Goal: Task Accomplishment & Management: Use online tool/utility

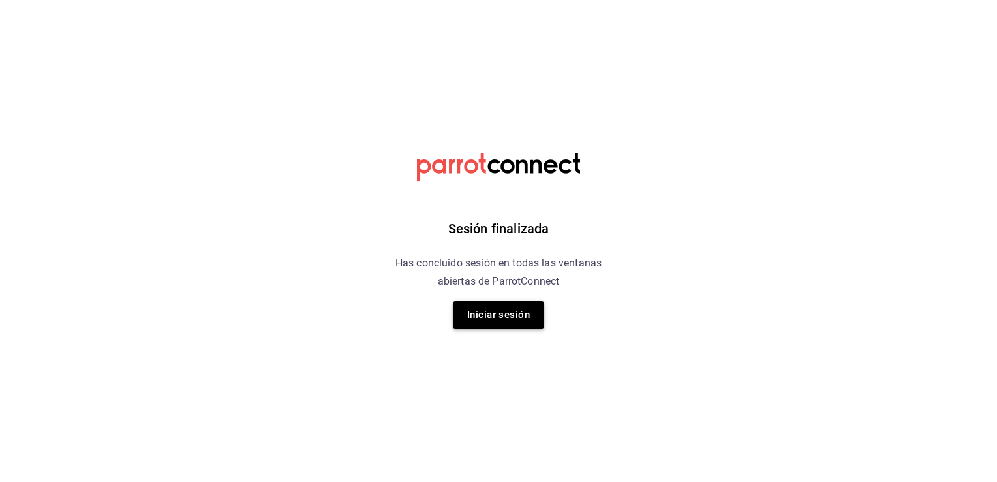
click at [509, 326] on button "Iniciar sesión" at bounding box center [498, 314] width 91 height 27
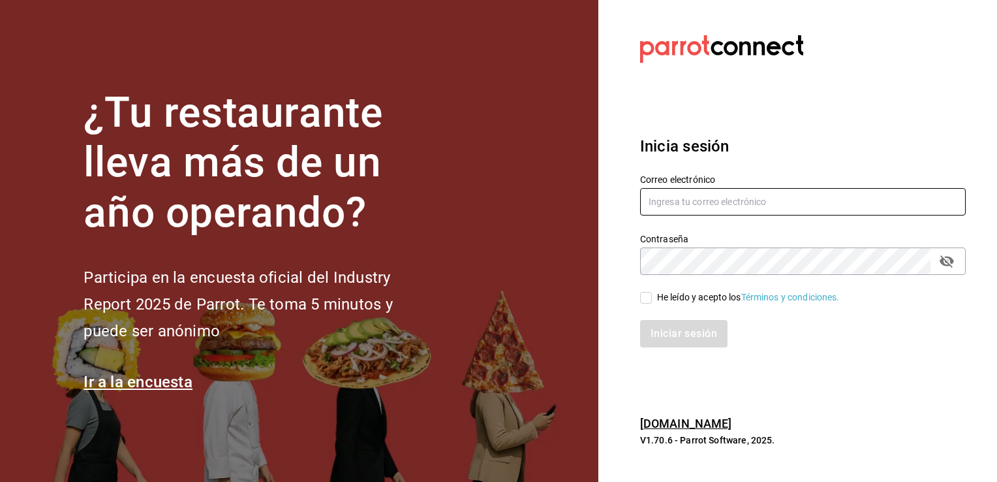
type input "ramiro.navarro@costeno.com"
click at [655, 293] on span "He leído y acepto los Términos y condiciones." at bounding box center [746, 297] width 188 height 14
click at [652, 293] on input "He leído y acepto los Términos y condiciones." at bounding box center [646, 298] width 12 height 12
checkbox input "true"
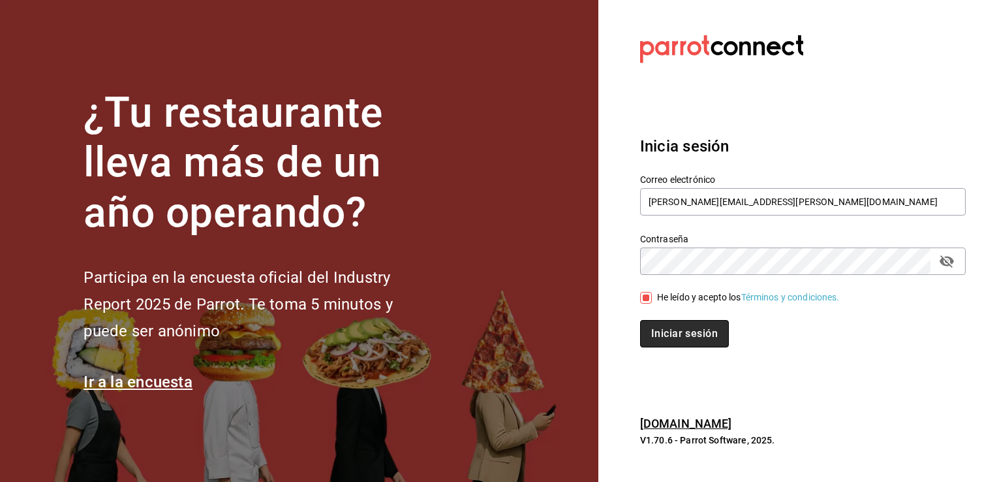
click at [659, 341] on button "Iniciar sesión" at bounding box center [684, 333] width 89 height 27
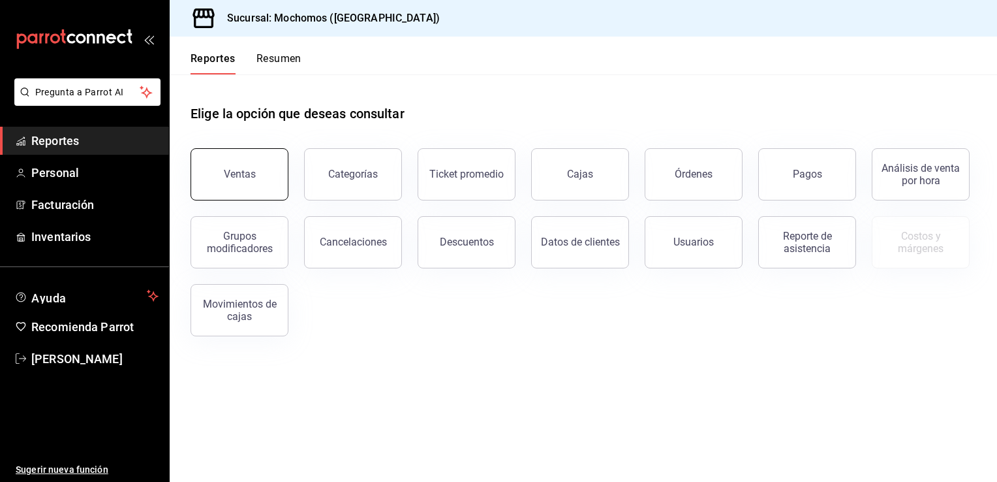
click at [267, 163] on button "Ventas" at bounding box center [240, 174] width 98 height 52
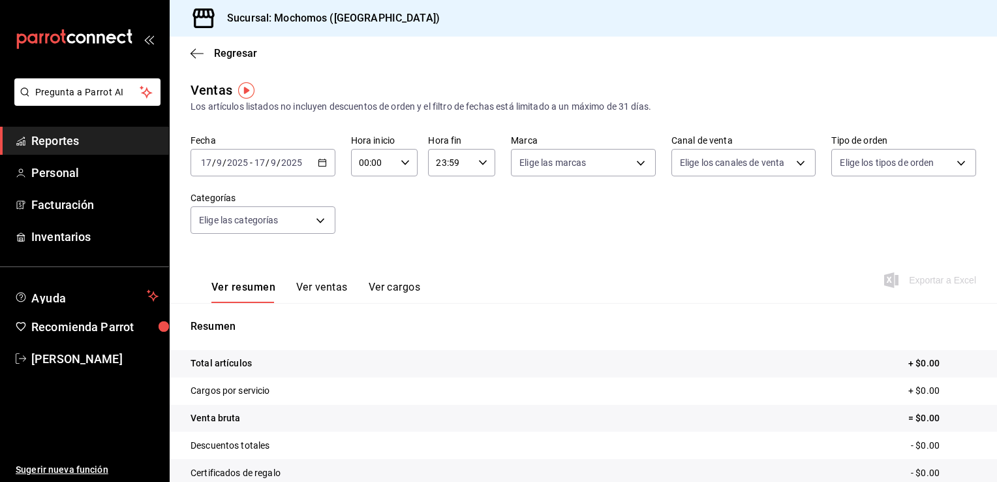
click at [322, 162] on icon "button" at bounding box center [322, 162] width 9 height 9
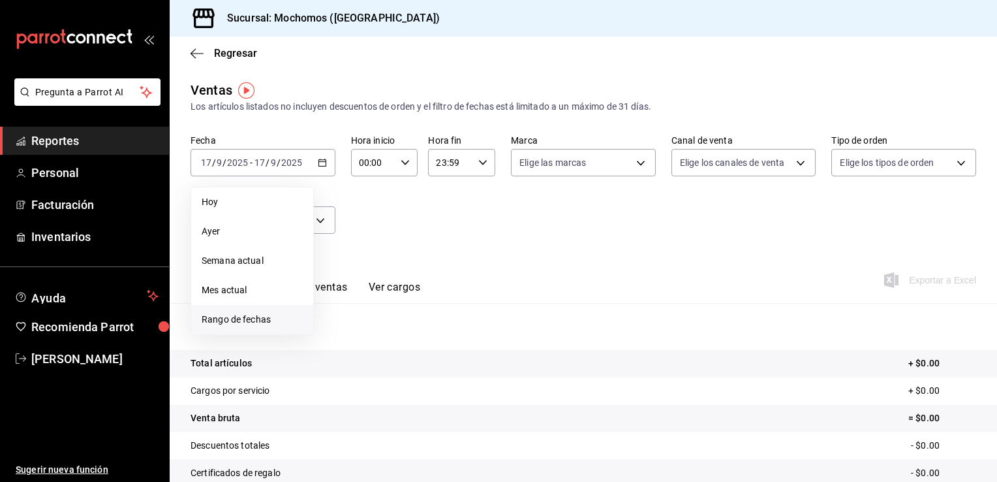
click at [236, 327] on li "Rango de fechas" at bounding box center [252, 319] width 122 height 29
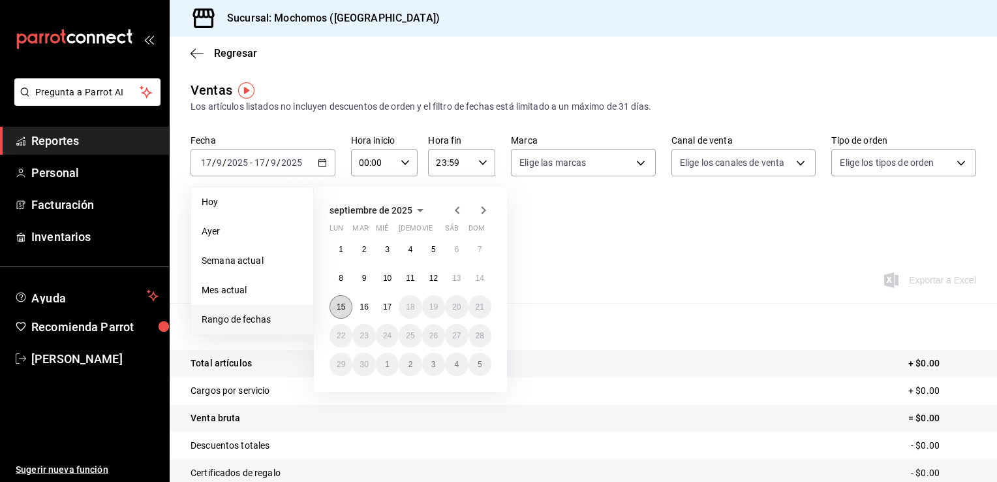
click at [343, 307] on abbr "15" at bounding box center [341, 306] width 8 height 9
click at [395, 308] on button "17" at bounding box center [387, 306] width 23 height 23
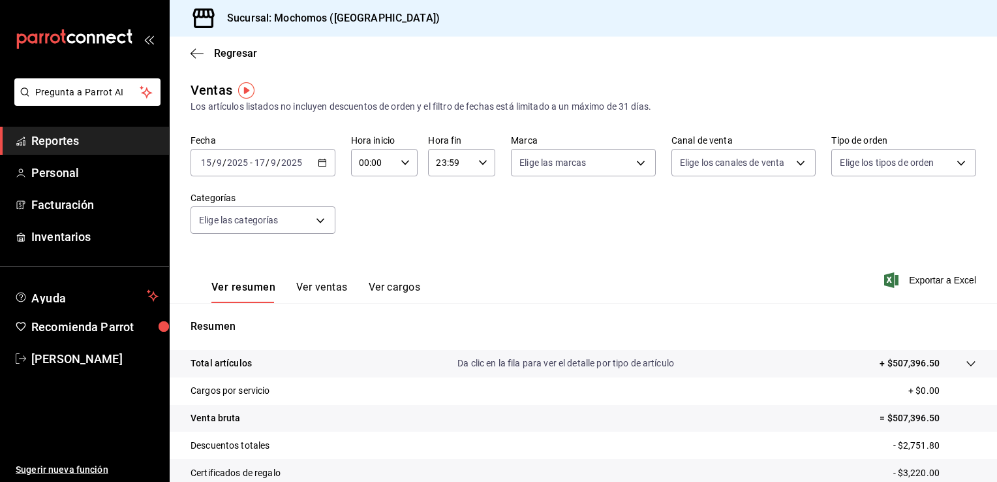
click at [408, 163] on div "00:00 Hora inicio" at bounding box center [384, 162] width 67 height 27
click at [364, 257] on button "05" at bounding box center [366, 261] width 28 height 26
type input "05:00"
click at [577, 168] on div at bounding box center [498, 241] width 997 height 482
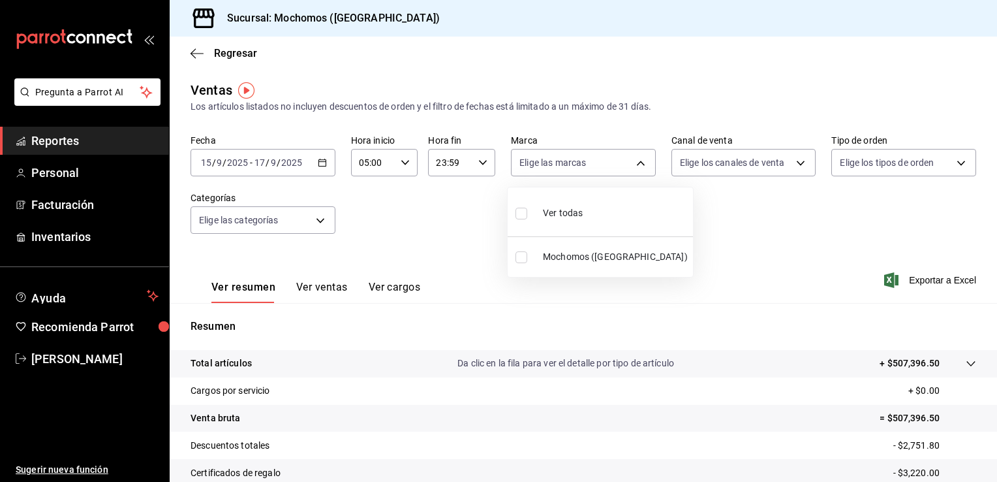
click at [577, 168] on body "Pregunta a Parrot AI Reportes Personal Facturación Inventarios Ayuda Recomienda…" at bounding box center [498, 241] width 997 height 482
click at [564, 210] on span "Ver todas" at bounding box center [563, 213] width 40 height 14
type input "562d5b5b-21a2-4ace-a941-66278f4a6c49"
checkbox input "true"
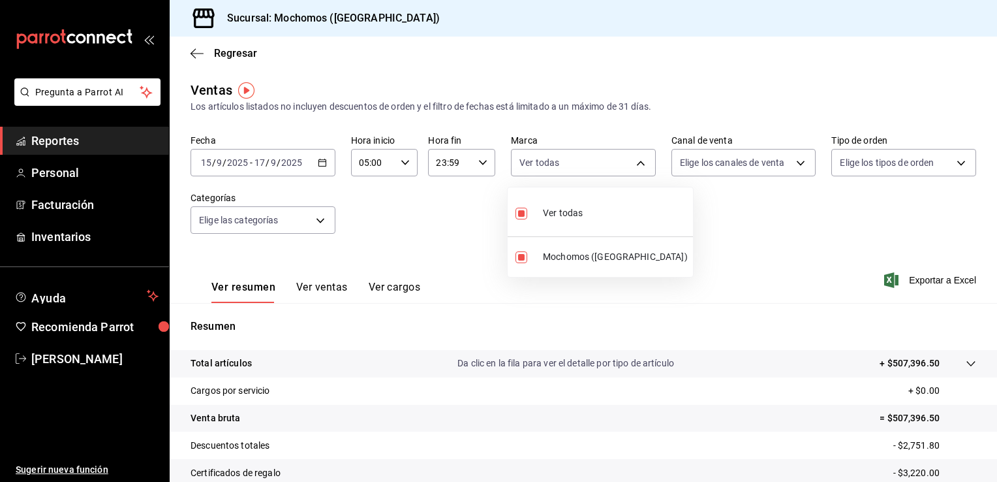
click at [792, 159] on div at bounding box center [498, 241] width 997 height 482
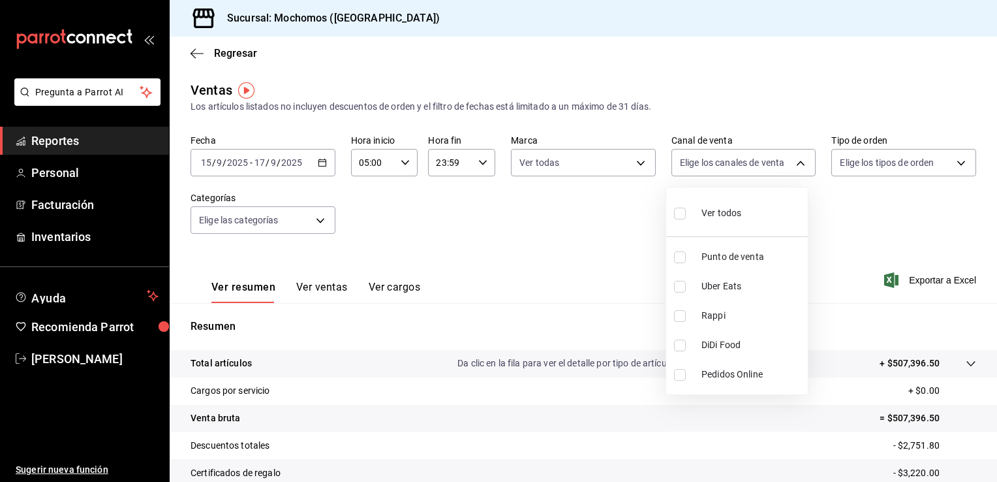
click at [792, 159] on body "Pregunta a Parrot AI Reportes Personal Facturación Inventarios Ayuda Recomienda…" at bounding box center [498, 241] width 997 height 482
click at [726, 205] on div "Ver todos" at bounding box center [707, 212] width 67 height 28
type input "PARROT,UBER_EATS,RAPPI,DIDI_FOOD,ONLINE"
checkbox input "true"
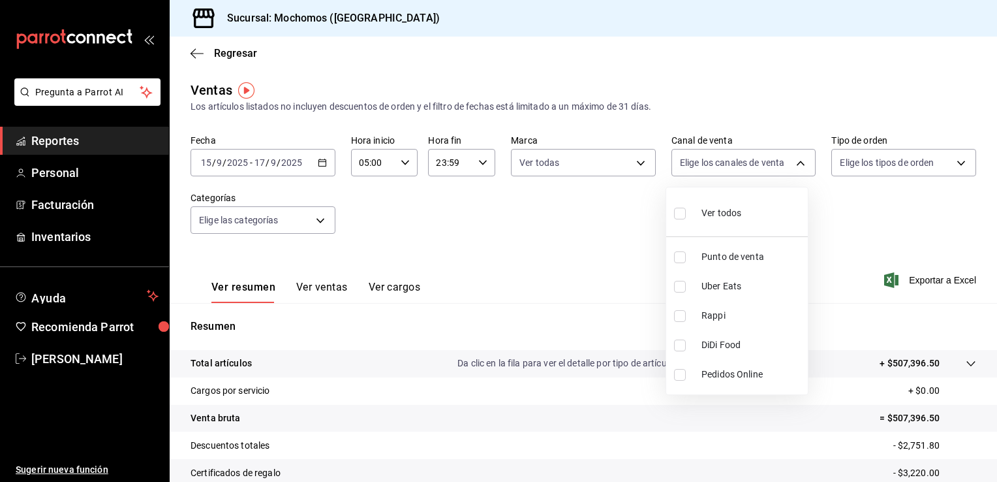
checkbox input "true"
click at [953, 161] on div at bounding box center [498, 241] width 997 height 482
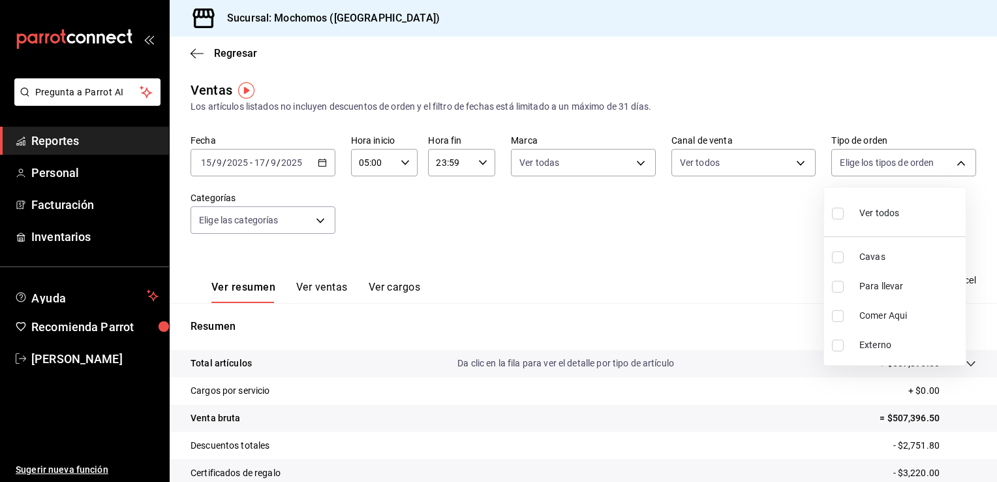
click at [953, 161] on body "Pregunta a Parrot AI Reportes Personal Facturación Inventarios Ayuda Recomienda…" at bounding box center [498, 241] width 997 height 482
click at [909, 208] on li "Ver todos" at bounding box center [895, 212] width 142 height 39
type input "3511826e-d0de-4296-8152-2ac5d1de6c07,baed2e38-a444-4c8b-baeb-c256ad15bf0c,e2b47…"
checkbox input "true"
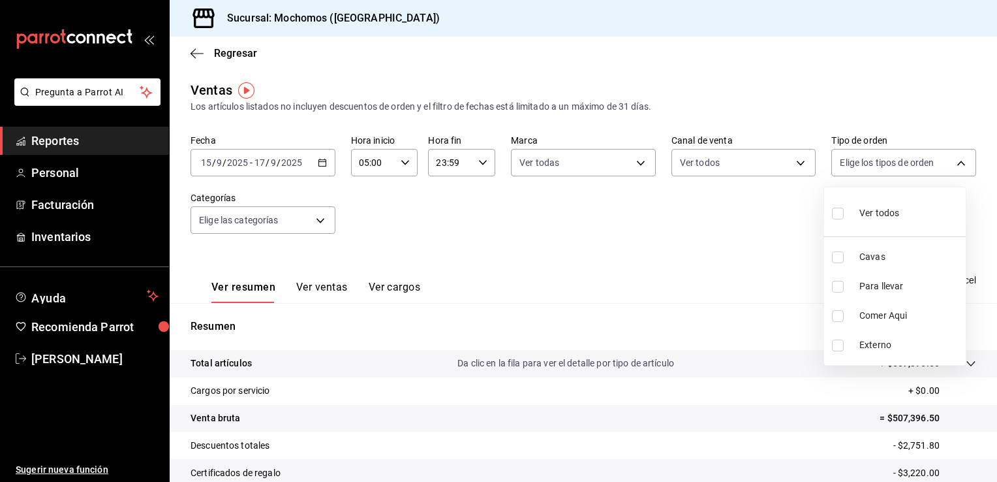
checkbox input "true"
click at [304, 225] on div at bounding box center [498, 241] width 997 height 482
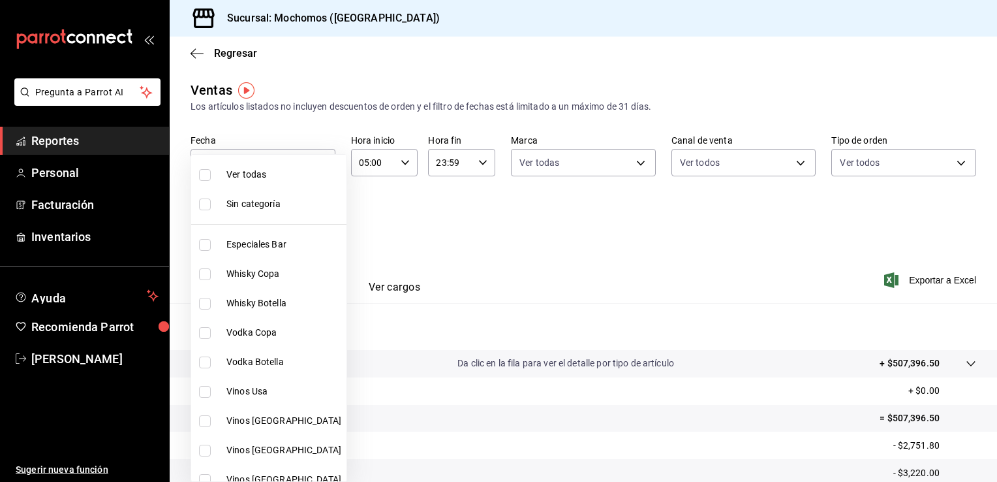
click at [304, 225] on body "Pregunta a Parrot AI Reportes Personal Facturación Inventarios Ayuda Recomienda…" at bounding box center [498, 241] width 997 height 482
click at [256, 174] on span "Ver todas" at bounding box center [283, 175] width 115 height 14
type input "2d195258-a112-483e-9c41-0e6351594330,d48f3e9a-3ab1-4b8f-8ab3-d3938f1810f2,a94d4…"
checkbox input "true"
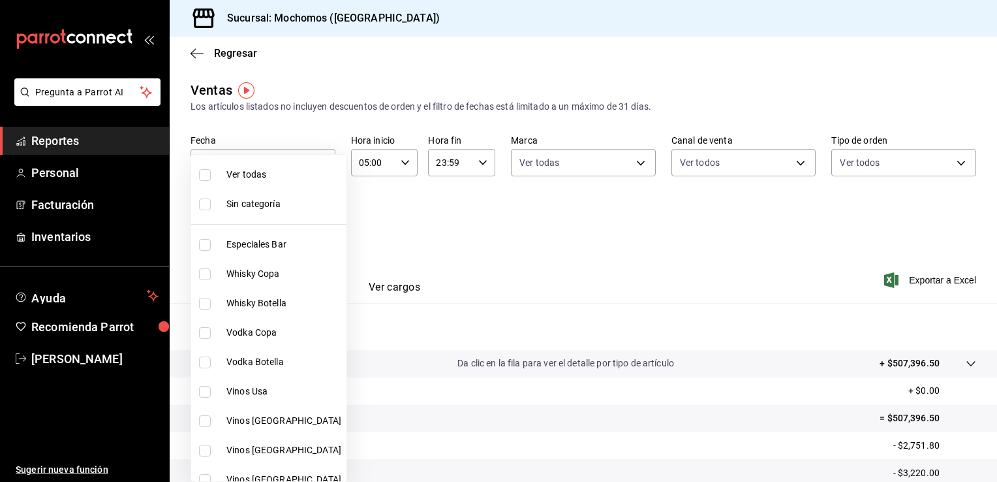
checkbox input "true"
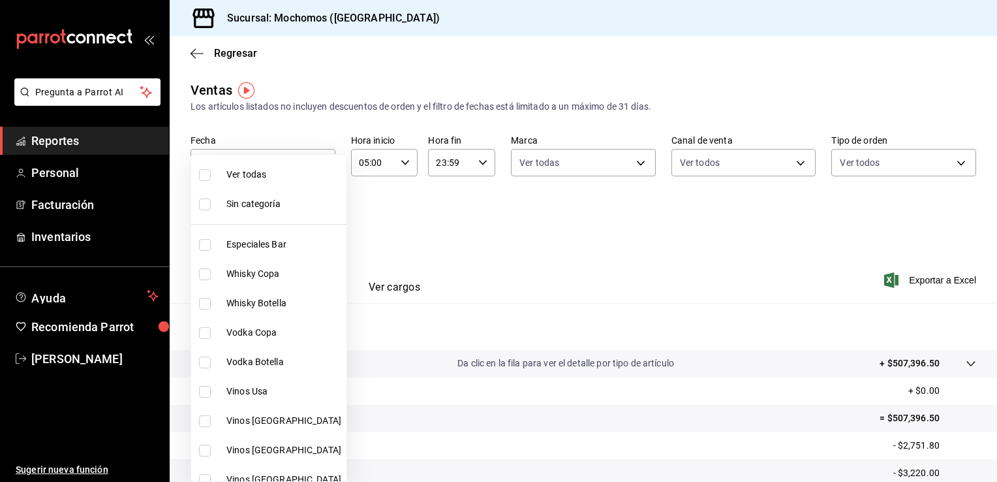
checkbox input "true"
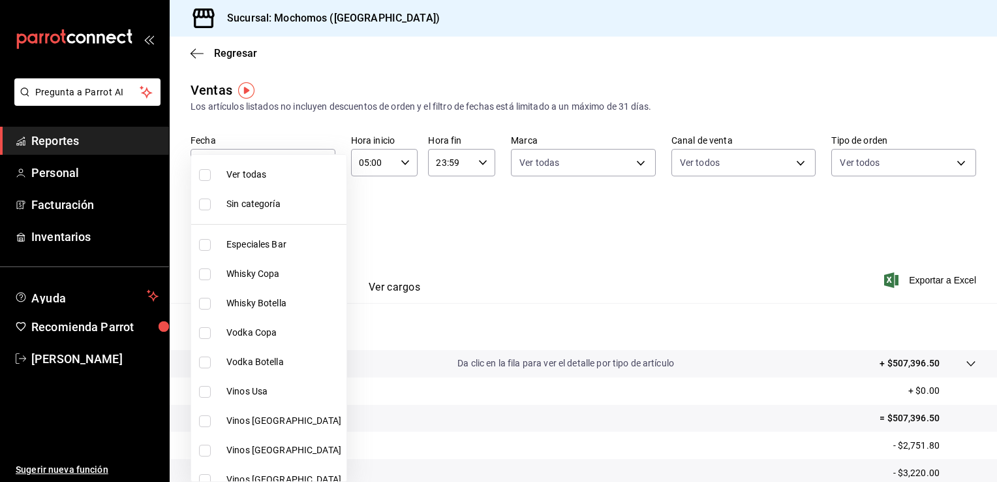
checkbox input "true"
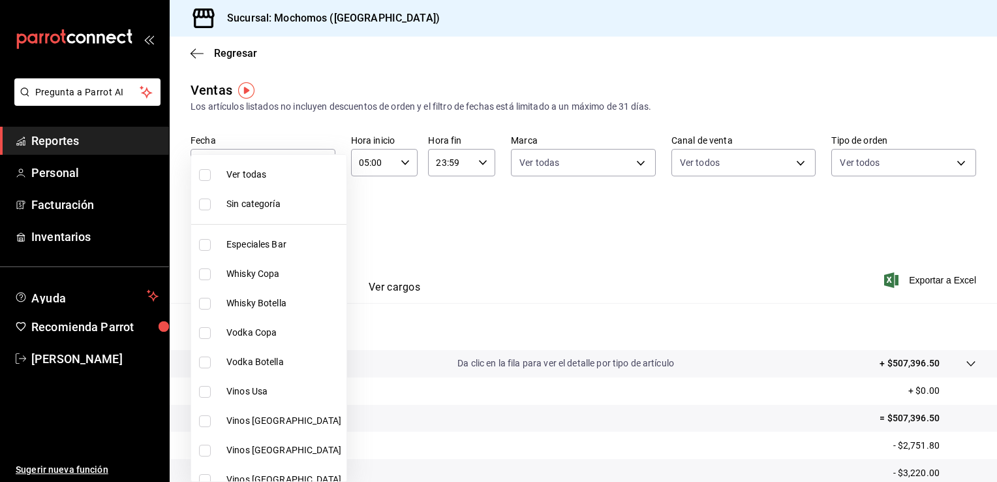
checkbox input "true"
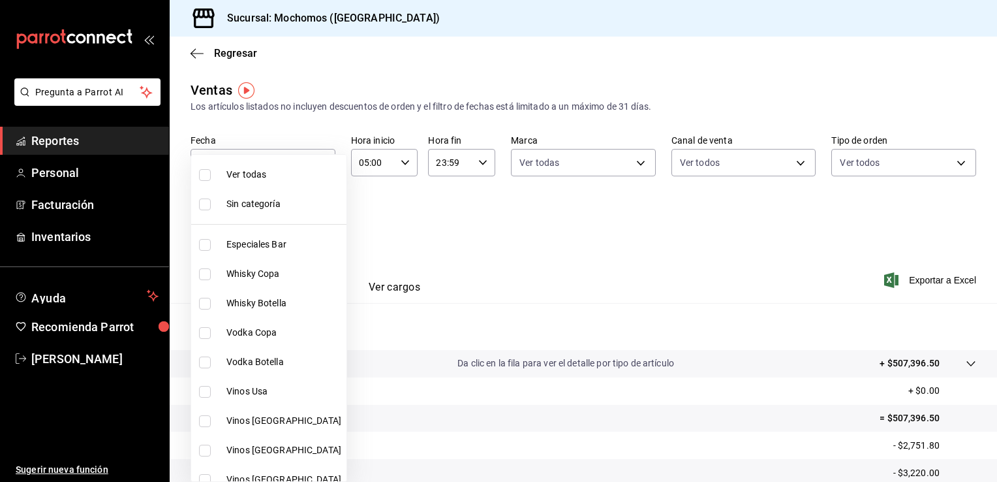
checkbox input "true"
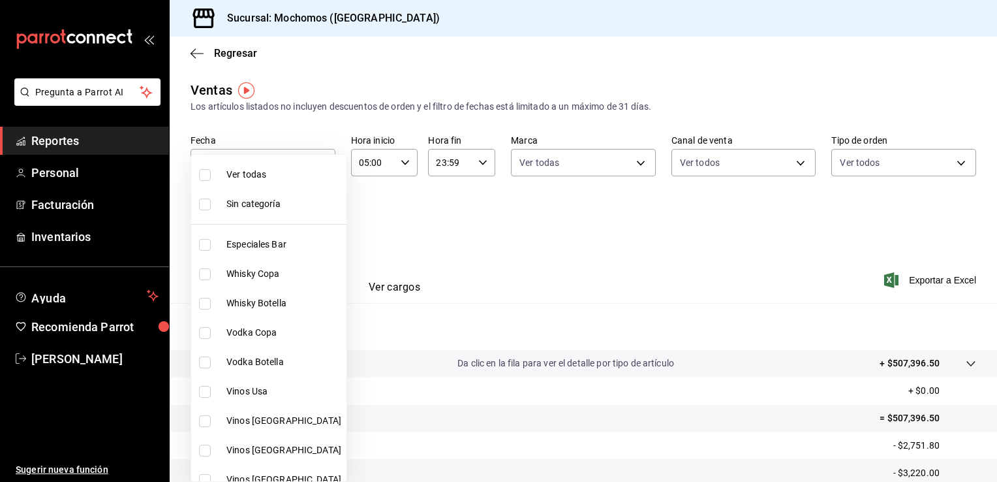
checkbox input "true"
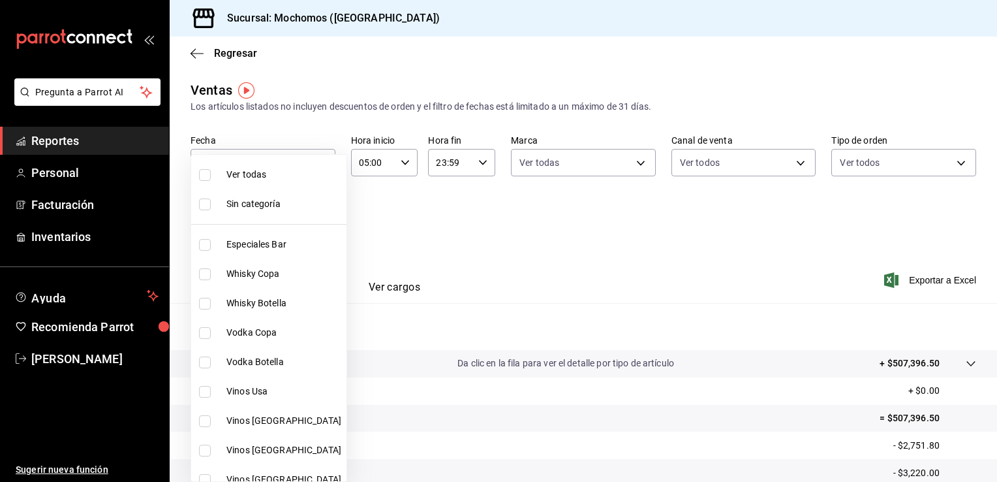
checkbox input "true"
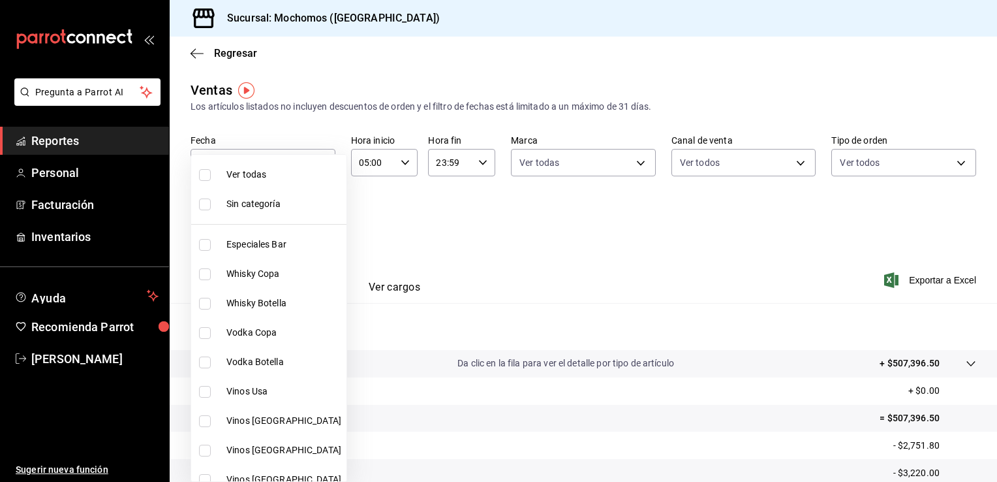
checkbox input "true"
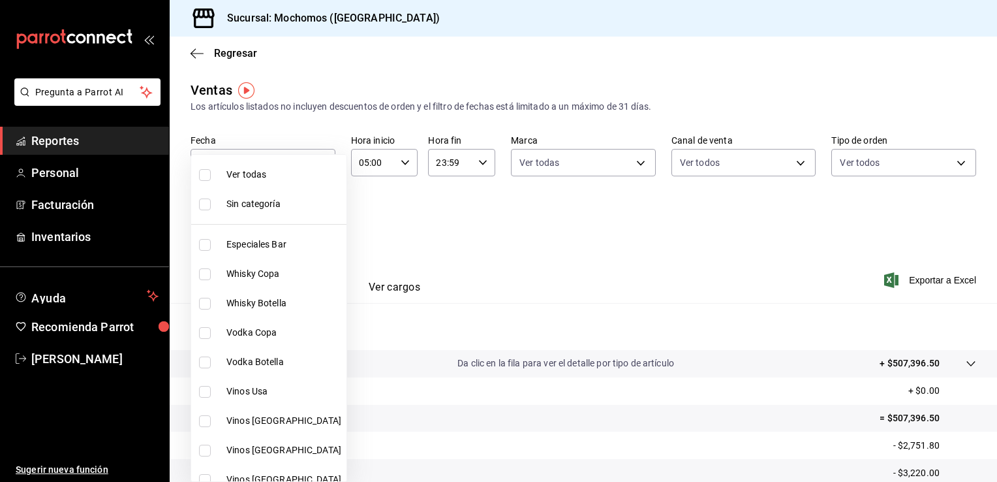
checkbox input "true"
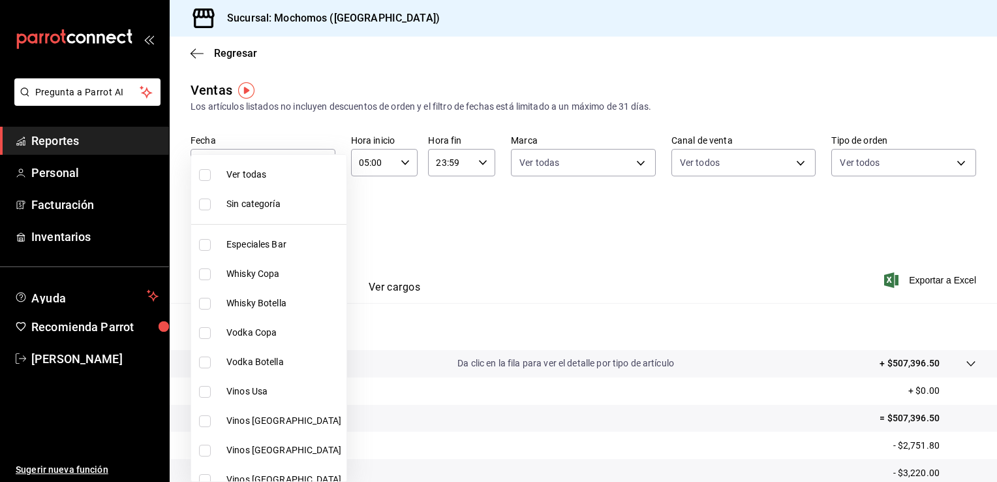
checkbox input "true"
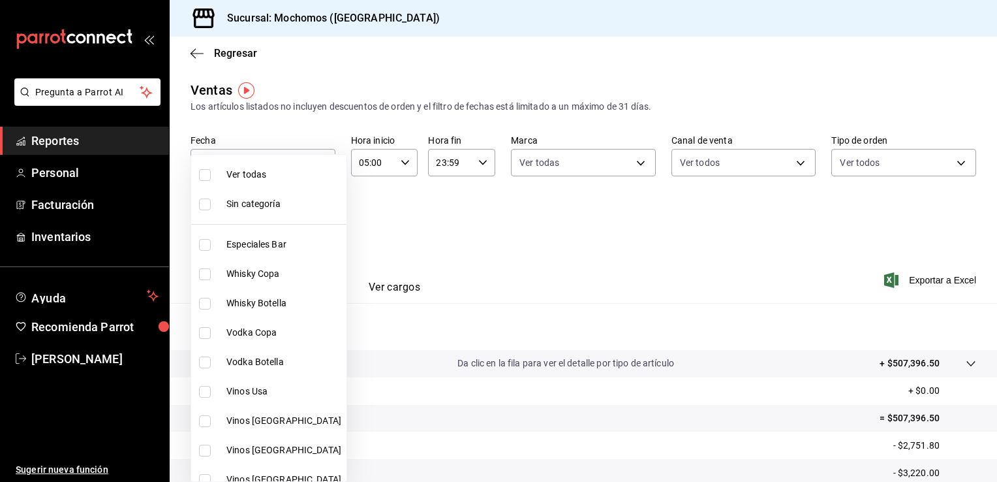
checkbox input "true"
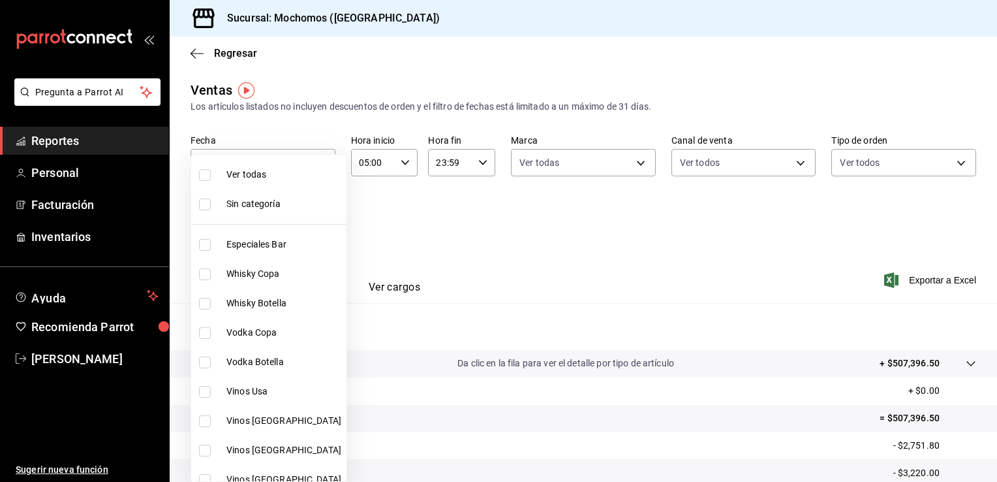
checkbox input "true"
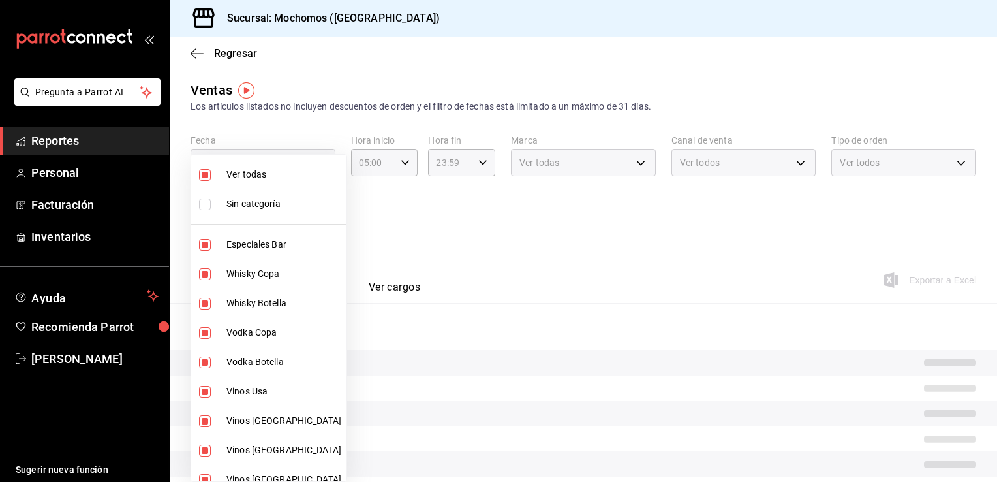
click at [444, 229] on div at bounding box center [498, 241] width 997 height 482
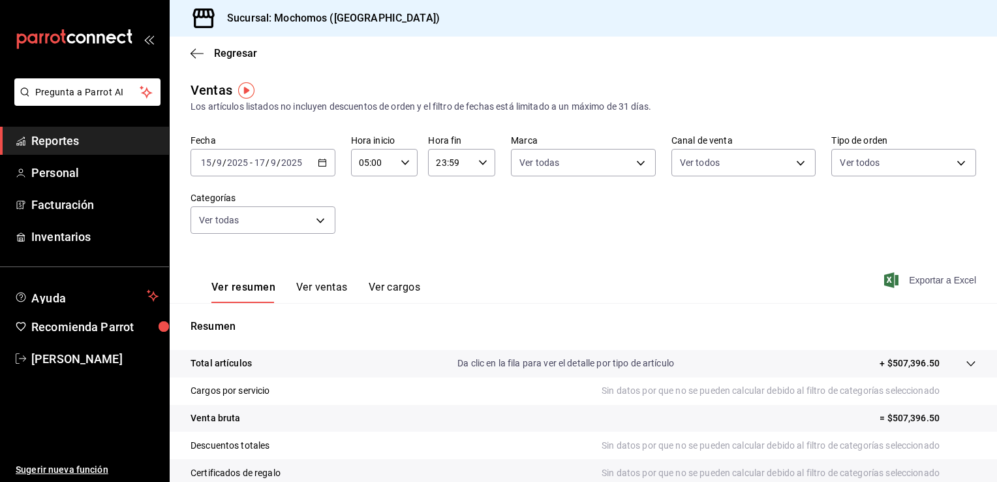
click at [924, 285] on span "Exportar a Excel" at bounding box center [931, 280] width 89 height 16
